Goal: Navigation & Orientation: Find specific page/section

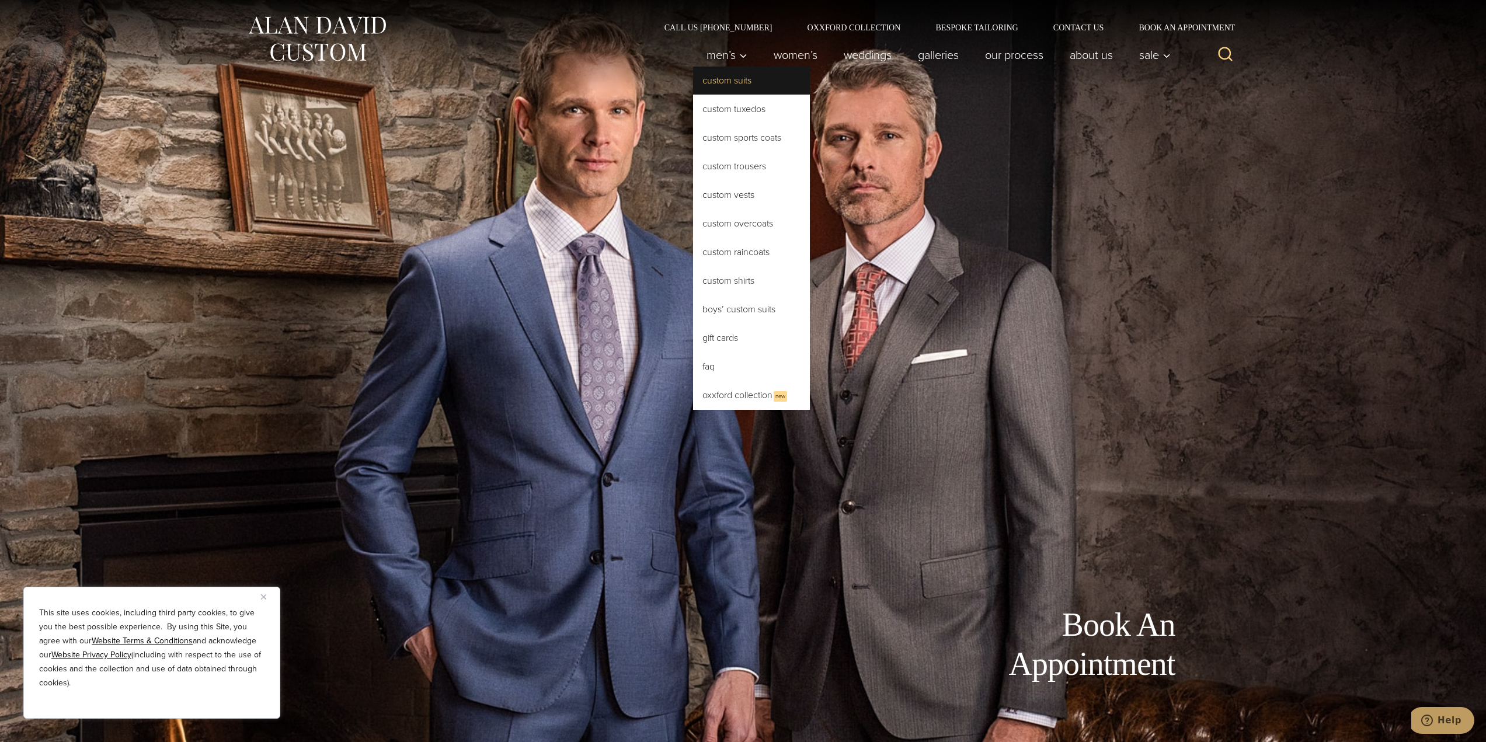
click at [736, 88] on link "Custom Suits" at bounding box center [751, 81] width 117 height 28
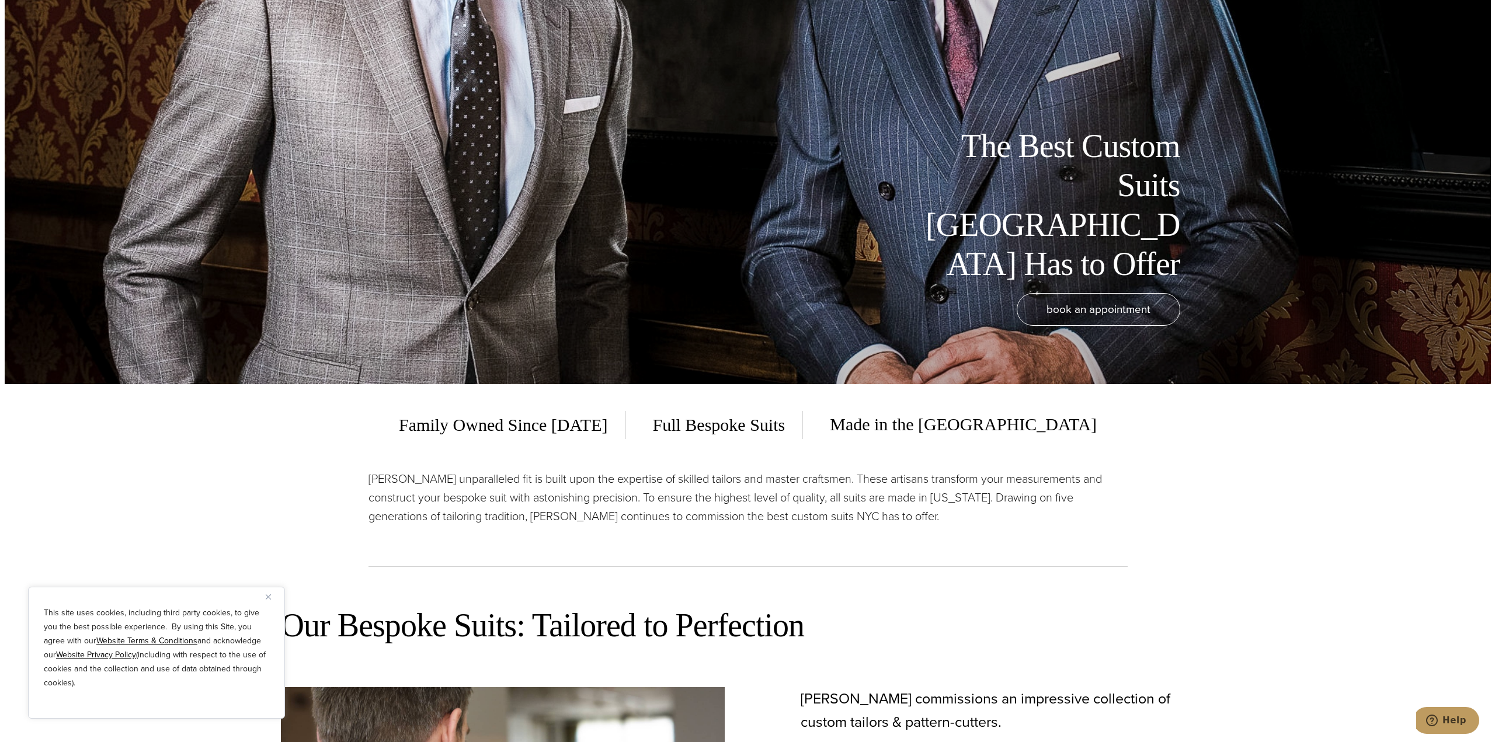
scroll to position [350, 0]
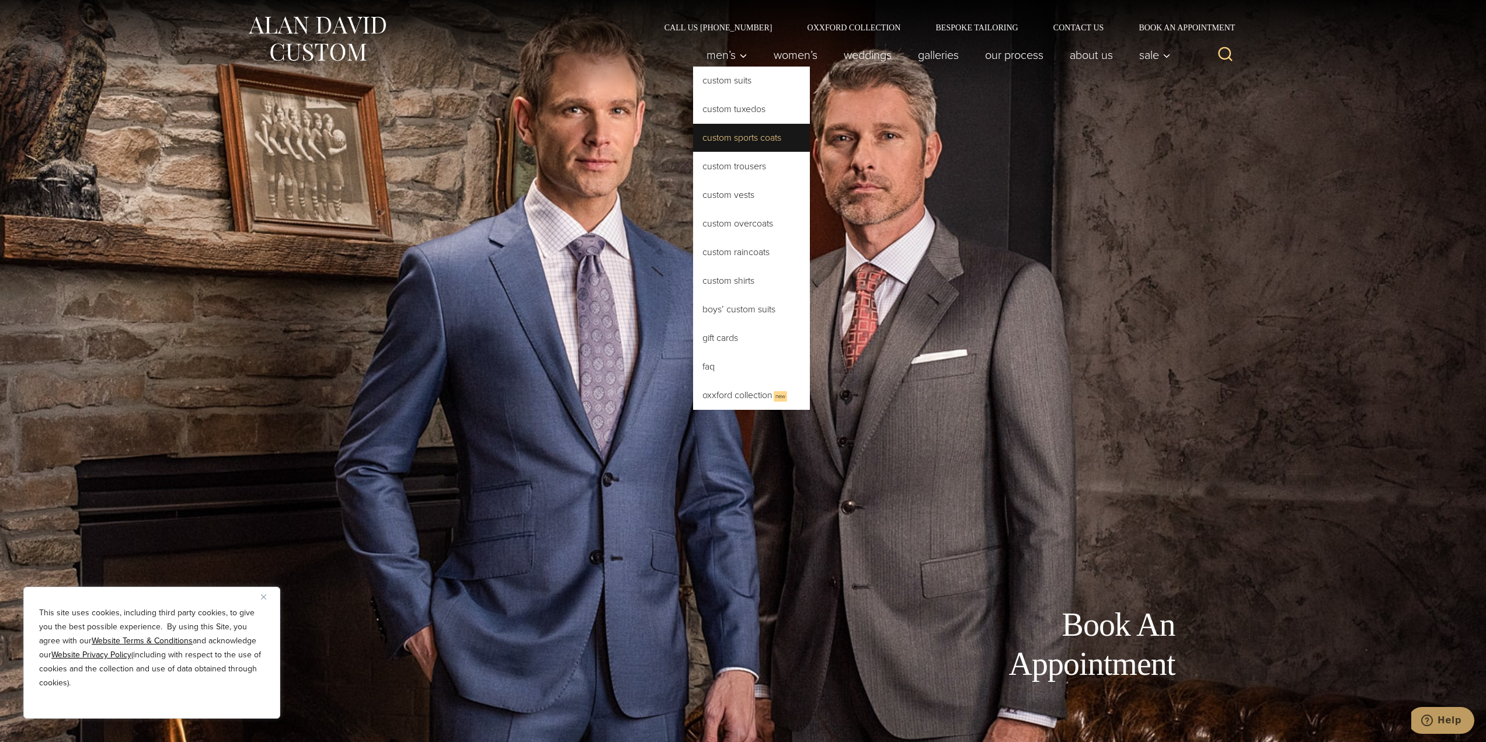
click at [738, 141] on link "Custom Sports Coats" at bounding box center [751, 138] width 117 height 28
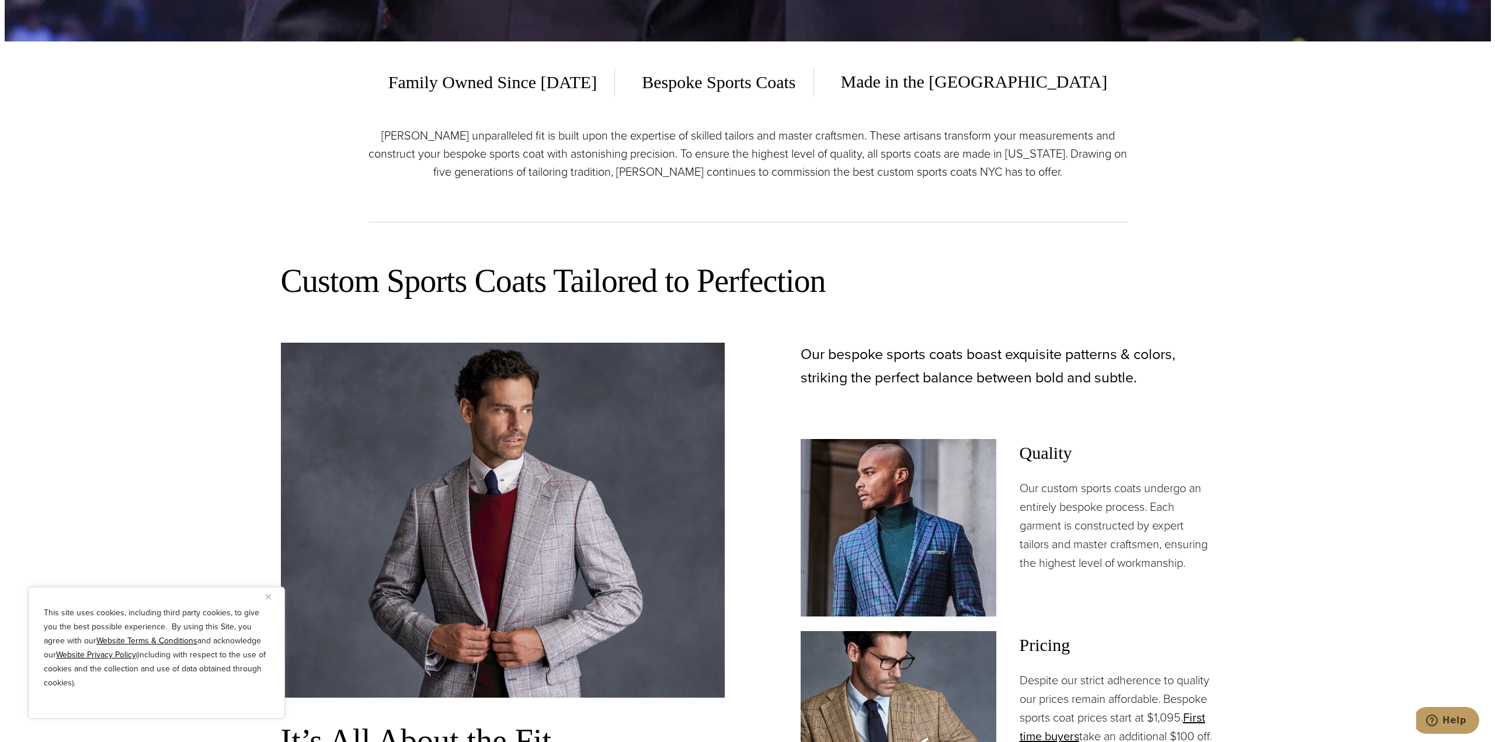
scroll to position [993, 0]
